Goal: Transaction & Acquisition: Purchase product/service

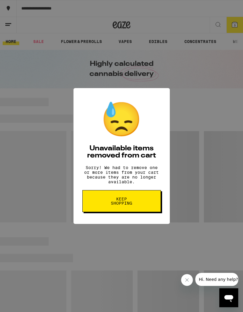
click at [142, 204] on button "Keep Shopping" at bounding box center [122, 201] width 79 height 22
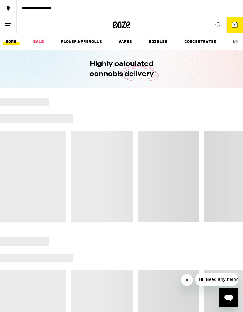
click at [236, 27] on span "3" at bounding box center [235, 25] width 2 height 4
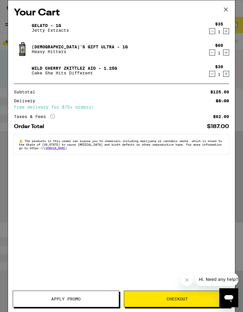
click at [213, 75] on icon "Decrement" at bounding box center [212, 73] width 5 height 7
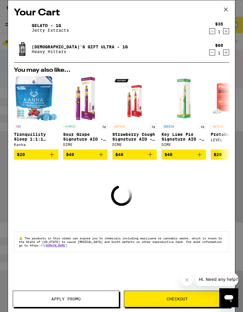
click at [214, 55] on icon "Decrement" at bounding box center [212, 52] width 5 height 7
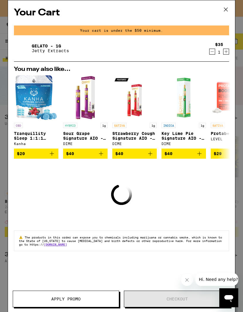
click at [213, 53] on icon "Decrement" at bounding box center [212, 51] width 5 height 7
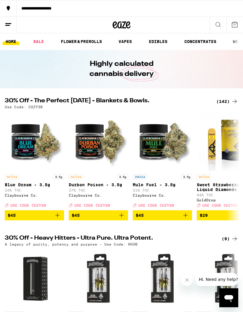
click at [125, 40] on link "VAPES" at bounding box center [125, 41] width 19 height 7
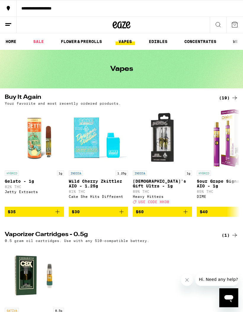
click at [126, 44] on link "VAPES" at bounding box center [125, 41] width 19 height 7
click at [126, 41] on link "VAPES" at bounding box center [125, 41] width 19 height 7
click at [4, 21] on button at bounding box center [8, 25] width 17 height 16
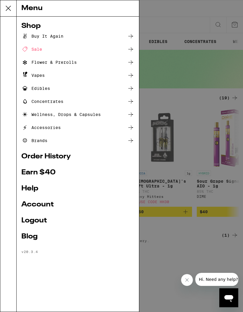
click at [183, 121] on div "Menu Shop Buy It Again Sale Flower & Prerolls Vapes Edibles Concentrates Wellne…" at bounding box center [121, 156] width 243 height 312
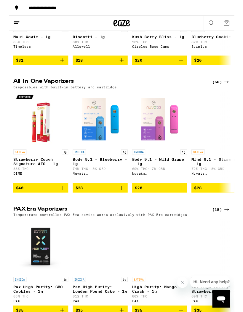
scroll to position [416, 0]
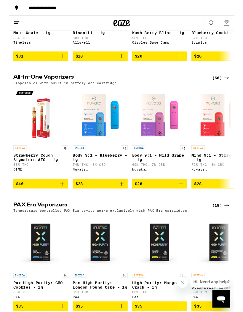
click at [232, 88] on icon at bounding box center [235, 83] width 7 height 7
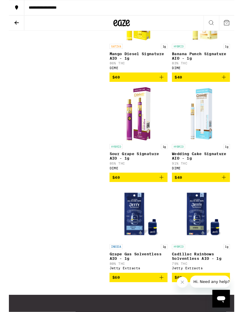
scroll to position [3366, 0]
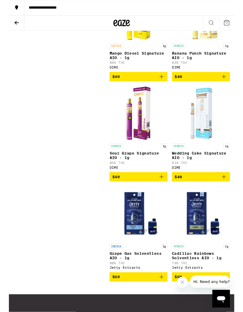
click at [232, 88] on button "$40" at bounding box center [207, 83] width 63 height 10
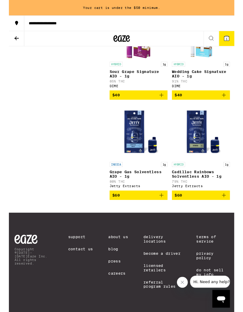
click at [234, 106] on icon "Add to bag" at bounding box center [232, 102] width 7 height 7
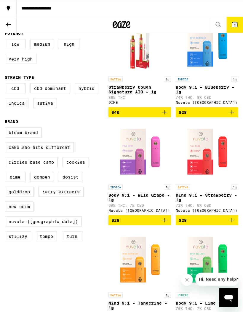
scroll to position [0, 0]
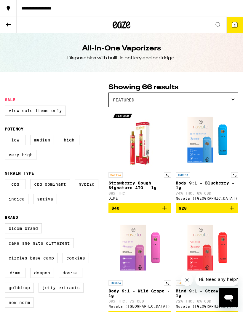
click at [7, 22] on icon at bounding box center [8, 24] width 7 height 7
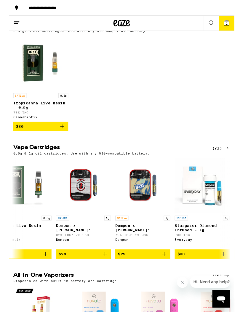
scroll to position [0, 1430]
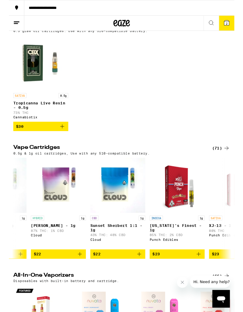
click at [230, 163] on div "(71)" at bounding box center [228, 159] width 19 height 7
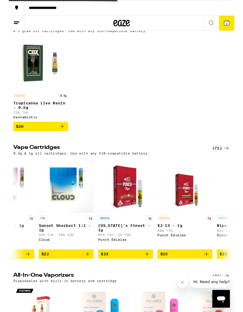
click at [229, 163] on div "(71)" at bounding box center [228, 159] width 19 height 7
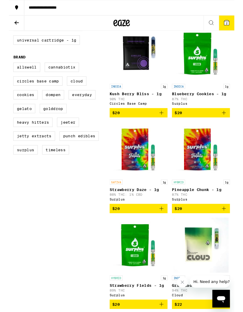
scroll to position [183, 0]
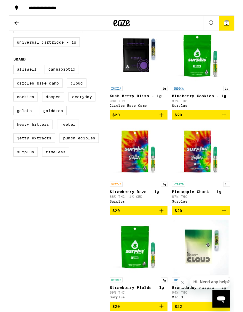
click at [10, 27] on icon at bounding box center [8, 24] width 7 height 7
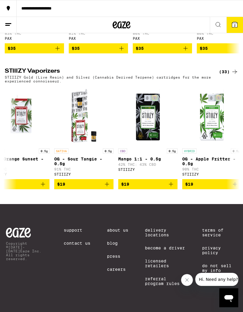
scroll to position [0, 336]
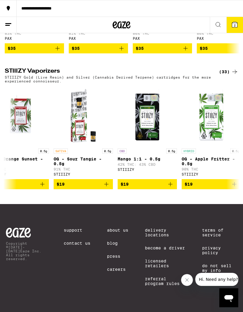
click at [214, 25] on button at bounding box center [218, 25] width 17 height 16
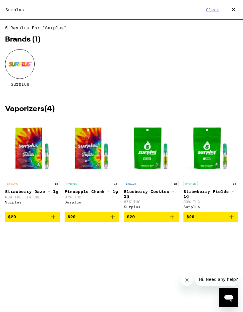
type input "Surplus"
click at [218, 64] on div "Surplus" at bounding box center [121, 72] width 233 height 46
click at [234, 11] on icon at bounding box center [233, 9] width 9 height 9
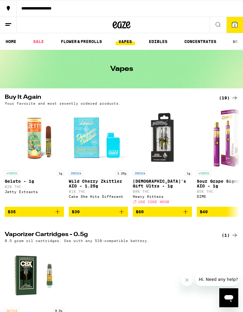
click at [126, 40] on link "VAPES" at bounding box center [125, 41] width 19 height 7
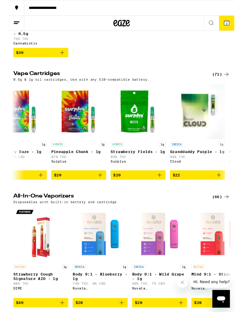
scroll to position [296, 0]
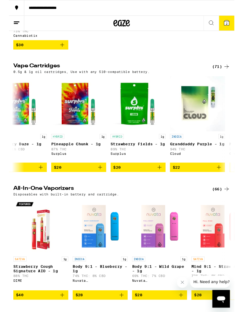
click at [229, 75] on div "(71)" at bounding box center [228, 71] width 19 height 7
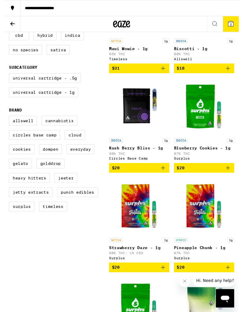
scroll to position [144, 0]
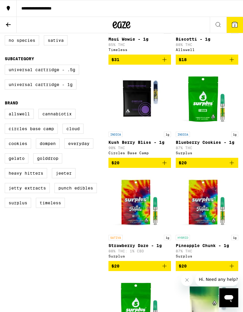
click at [16, 208] on label "Surplus" at bounding box center [18, 203] width 26 height 10
click at [6, 110] on input "Surplus" at bounding box center [6, 110] width 0 height 0
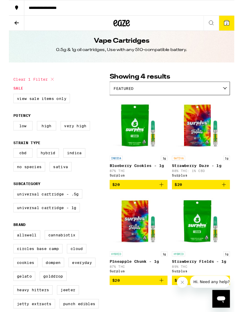
scroll to position [10, 0]
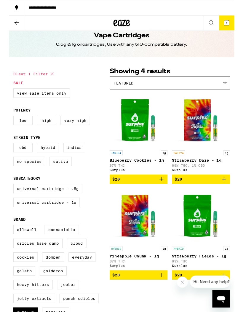
click at [48, 80] on icon at bounding box center [46, 79] width 7 height 7
checkbox input "false"
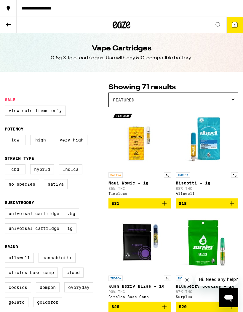
click at [7, 27] on icon at bounding box center [8, 24] width 7 height 7
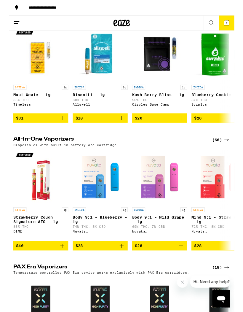
click at [229, 155] on div "(66)" at bounding box center [228, 151] width 19 height 7
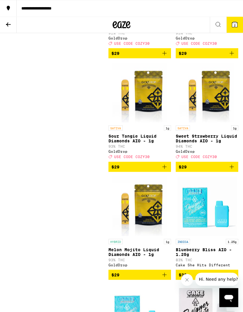
scroll to position [557, 0]
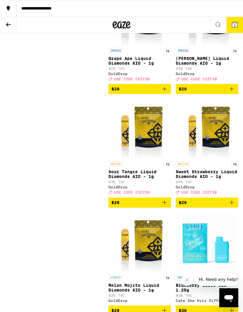
click at [12, 28] on button at bounding box center [8, 25] width 17 height 16
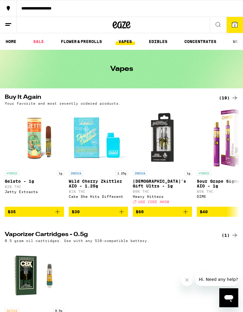
click at [217, 26] on icon at bounding box center [218, 24] width 7 height 7
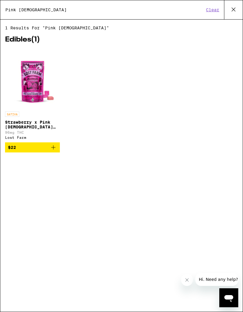
type input "Pink [DEMOGRAPHIC_DATA]"
click at [23, 83] on img "Open page for Strawberry x Pink Jesus Live Resin Chews - 100mg from Lost Farm" at bounding box center [32, 78] width 55 height 59
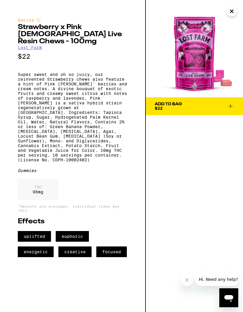
click at [230, 107] on icon at bounding box center [230, 106] width 7 height 7
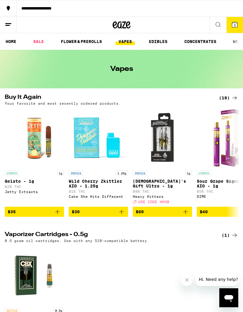
click at [235, 26] on span "3" at bounding box center [235, 25] width 2 height 4
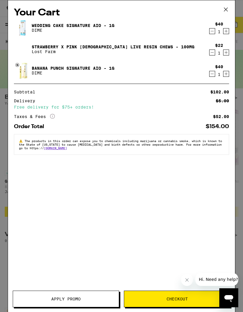
click at [228, 54] on icon "Increment" at bounding box center [226, 52] width 3 height 3
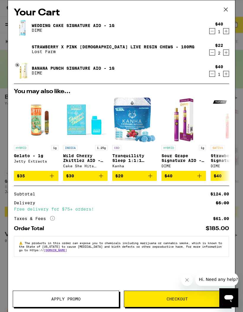
click at [102, 45] on link "Strawberry x Pink [DEMOGRAPHIC_DATA] Live Resin Chews - 100mg" at bounding box center [113, 47] width 163 height 5
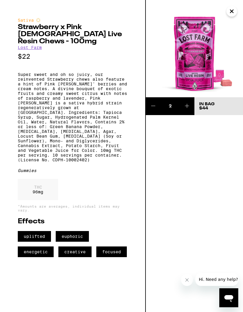
click at [232, 11] on icon "Close" at bounding box center [232, 11] width 3 height 3
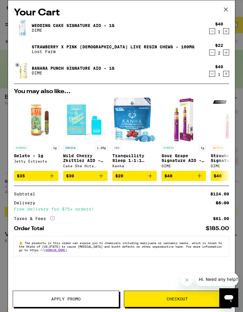
click at [227, 13] on icon at bounding box center [226, 9] width 9 height 9
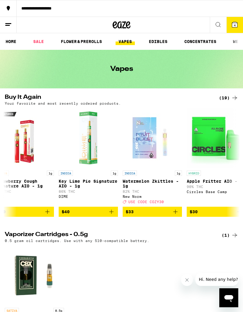
scroll to position [0, 271]
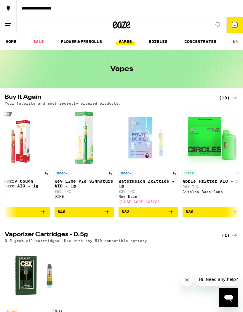
click at [175, 216] on icon "Add to bag" at bounding box center [171, 211] width 7 height 7
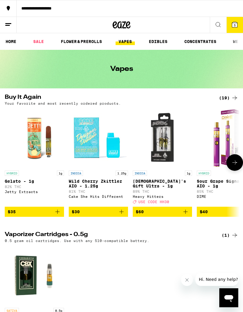
scroll to position [0, 0]
click at [239, 25] on button "5" at bounding box center [235, 25] width 17 height 16
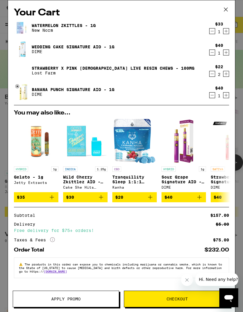
click at [91, 296] on button "Apply Promo" at bounding box center [66, 299] width 107 height 17
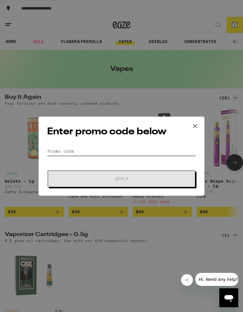
click at [155, 151] on input "Promo Code" at bounding box center [121, 151] width 149 height 9
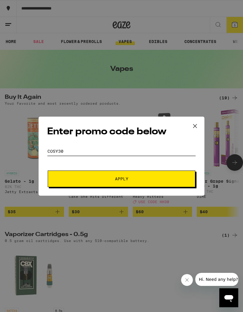
type input "COSY30"
click at [155, 177] on button "Apply" at bounding box center [122, 179] width 148 height 17
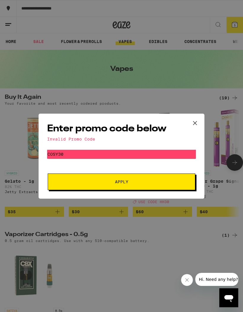
click at [198, 123] on icon at bounding box center [195, 123] width 9 height 9
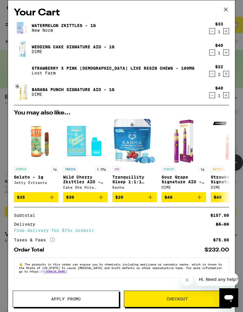
click at [227, 7] on icon at bounding box center [226, 9] width 9 height 9
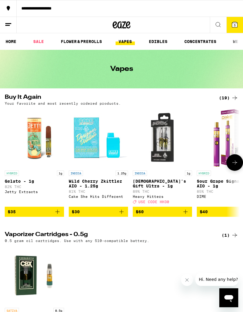
click at [235, 20] on button "5" at bounding box center [235, 25] width 17 height 16
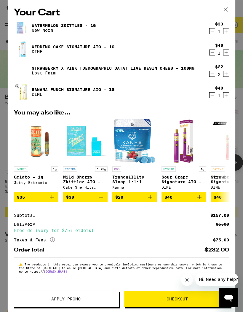
click at [94, 47] on link "Wedding Cake Signature AIO - 1g" at bounding box center [73, 47] width 83 height 5
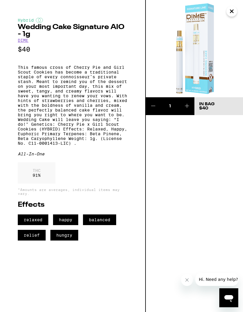
click at [235, 13] on icon "Close" at bounding box center [232, 11] width 7 height 9
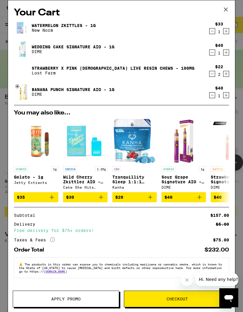
click at [232, 8] on button at bounding box center [226, 9] width 18 height 19
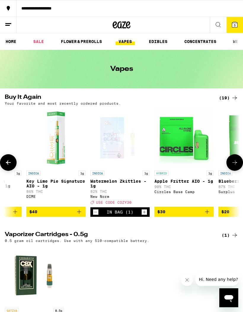
scroll to position [0, 299]
click at [240, 23] on button "5" at bounding box center [235, 25] width 17 height 16
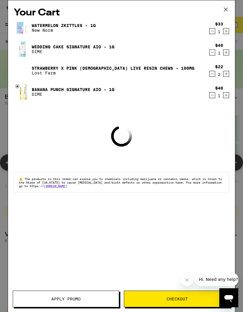
click at [85, 293] on button "Apply Promo" at bounding box center [66, 299] width 107 height 17
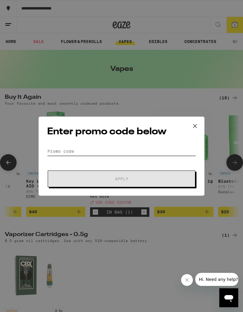
click at [161, 153] on input "Promo Code" at bounding box center [121, 151] width 149 height 9
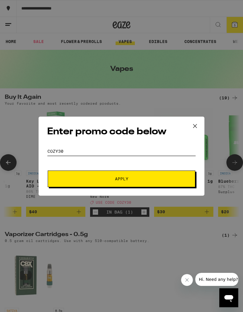
type input "COZY30"
click at [142, 180] on span "Apply" at bounding box center [121, 179] width 107 height 4
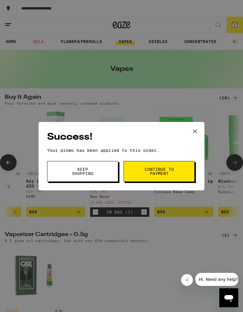
click at [91, 172] on span "Keep Shopping" at bounding box center [83, 171] width 30 height 8
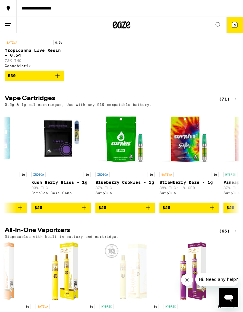
scroll to position [0, 132]
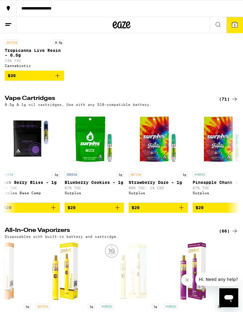
click at [184, 211] on icon "Add to bag" at bounding box center [181, 207] width 7 height 7
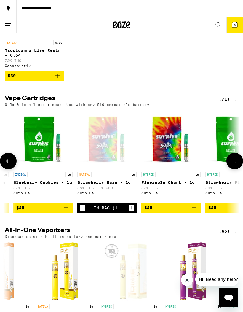
scroll to position [0, 183]
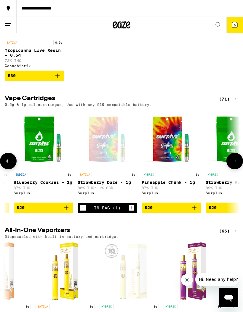
click at [106, 185] on p "Strawberry Daze - 1g" at bounding box center [107, 182] width 59 height 5
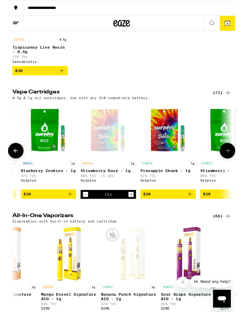
scroll to position [266, 0]
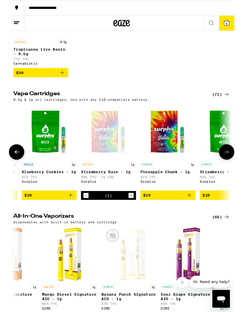
click at [240, 24] on button "6" at bounding box center [235, 25] width 17 height 16
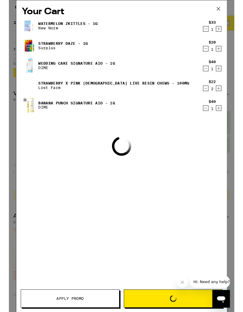
scroll to position [290, 0]
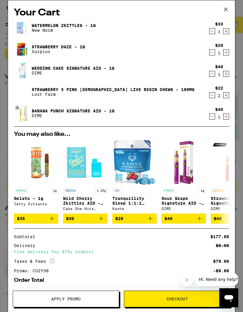
click at [171, 298] on span "Checkout" at bounding box center [177, 299] width 21 height 4
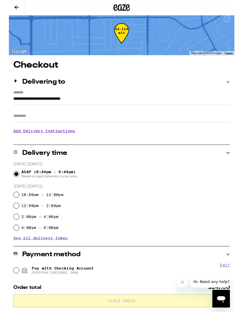
scroll to position [7, 0]
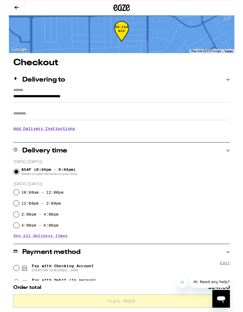
click at [9, 210] on input "10:00am - 12:00pm" at bounding box center [8, 208] width 6 height 6
radio input "true"
click at [8, 222] on input "12:00pm - 2:00pm" at bounding box center [8, 219] width 6 height 6
radio input "true"
click at [8, 208] on input "10:00am - 12:00pm" at bounding box center [8, 208] width 6 height 6
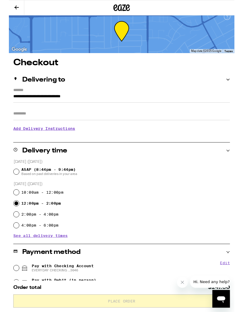
radio input "true"
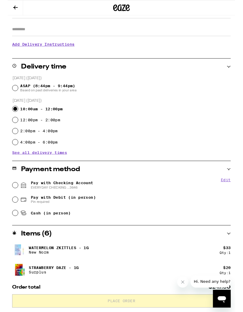
scroll to position [94, 0]
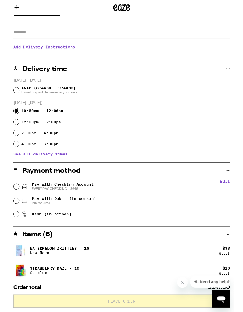
click at [8, 202] on input "Pay with Checking Account EVERYDAY CHECKING ...3646" at bounding box center [8, 201] width 6 height 6
radio input "true"
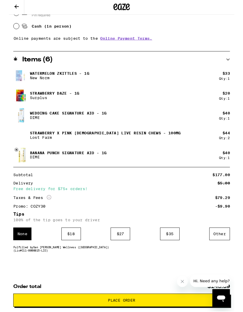
scroll to position [325, 0]
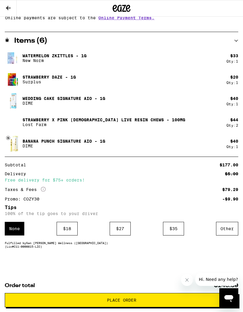
click at [68, 230] on div "$ 18" at bounding box center [67, 229] width 21 height 14
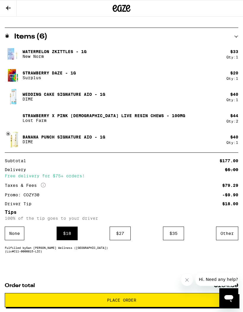
click at [230, 237] on div "Other" at bounding box center [227, 234] width 22 height 14
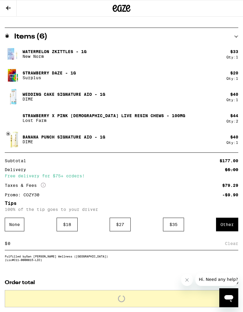
scroll to position [343, 0]
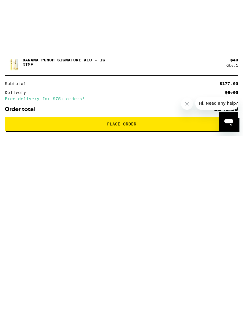
type input "20"
click at [235, 219] on div "Save" at bounding box center [233, 225] width 11 height 13
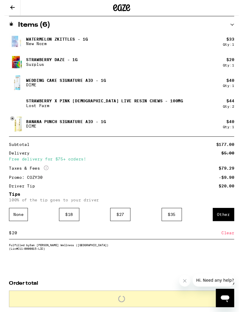
scroll to position [328, 0]
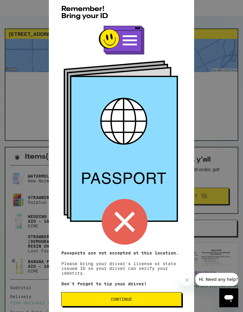
click at [144, 302] on span "Continue" at bounding box center [121, 299] width 110 height 4
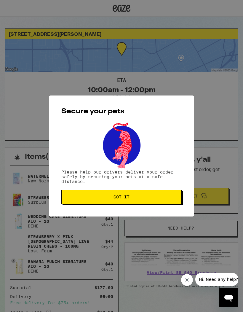
click at [157, 202] on button "Got it" at bounding box center [121, 197] width 121 height 14
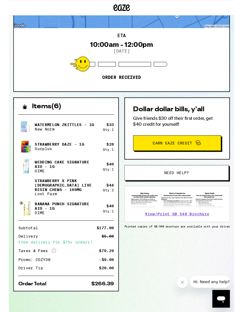
scroll to position [43, 0]
